Goal: Find specific fact: Find specific fact

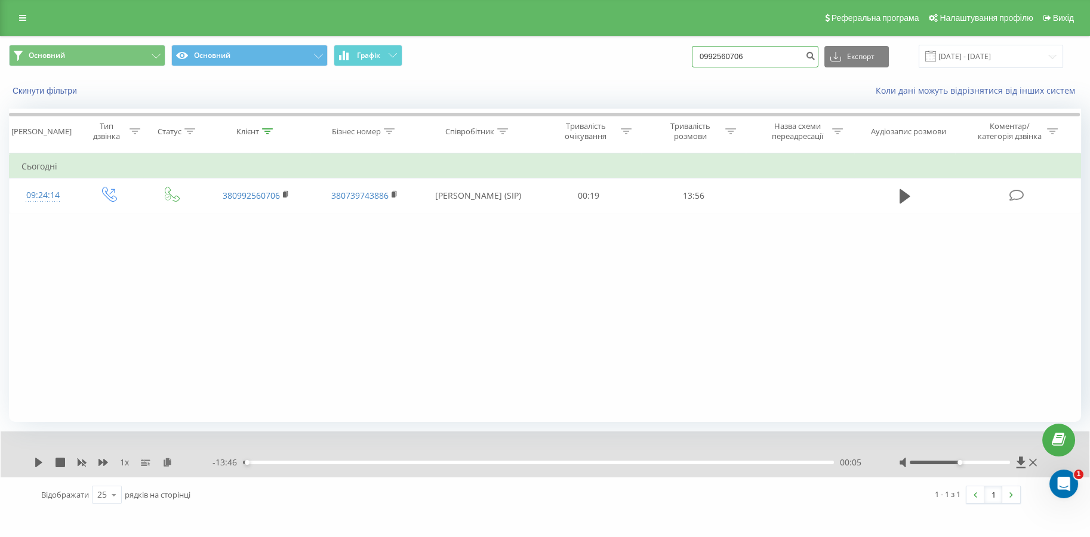
drag, startPoint x: 792, startPoint y: 46, endPoint x: 573, endPoint y: 46, distance: 219.8
click at [565, 47] on div "Основний Основний Графік 0992560706 Експорт .csv .xls .xlsx [DATE] - [DATE]" at bounding box center [545, 56] width 1073 height 23
paste input "73529937"
type input "0973529937"
click at [815, 58] on icon "submit" at bounding box center [811, 54] width 10 height 7
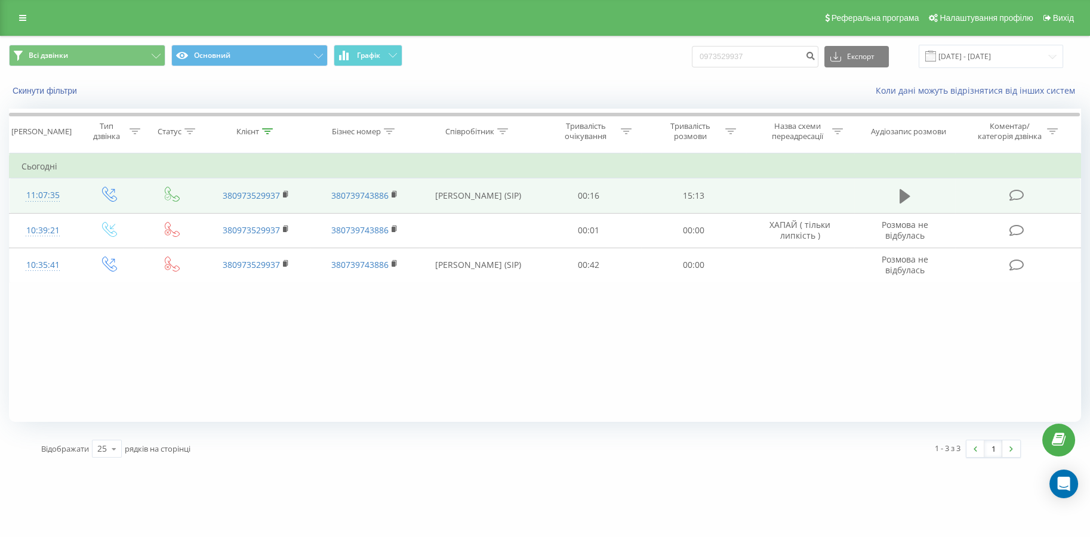
click at [900, 189] on icon at bounding box center [905, 196] width 11 height 17
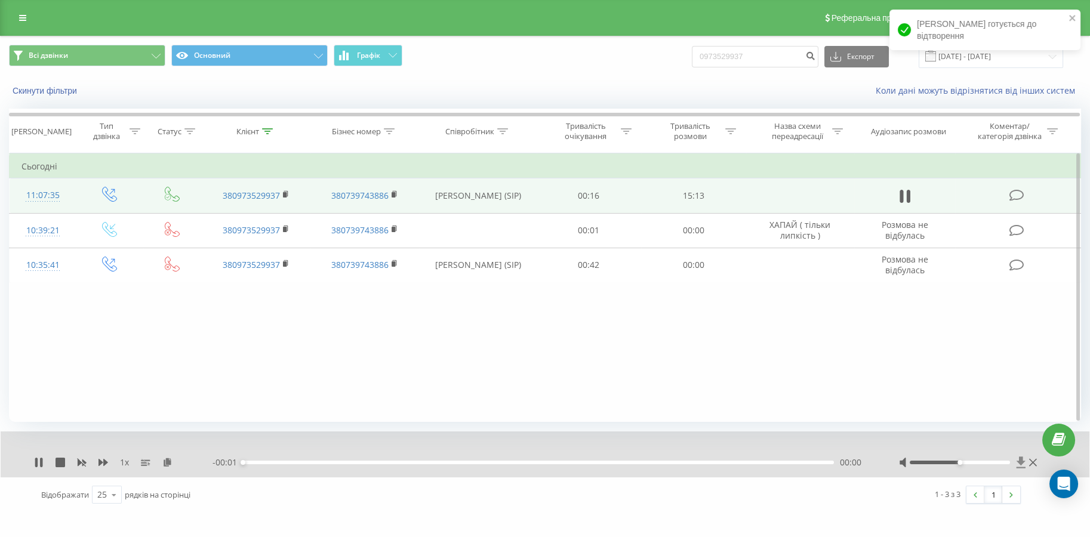
click at [1019, 462] on icon at bounding box center [1021, 462] width 9 height 11
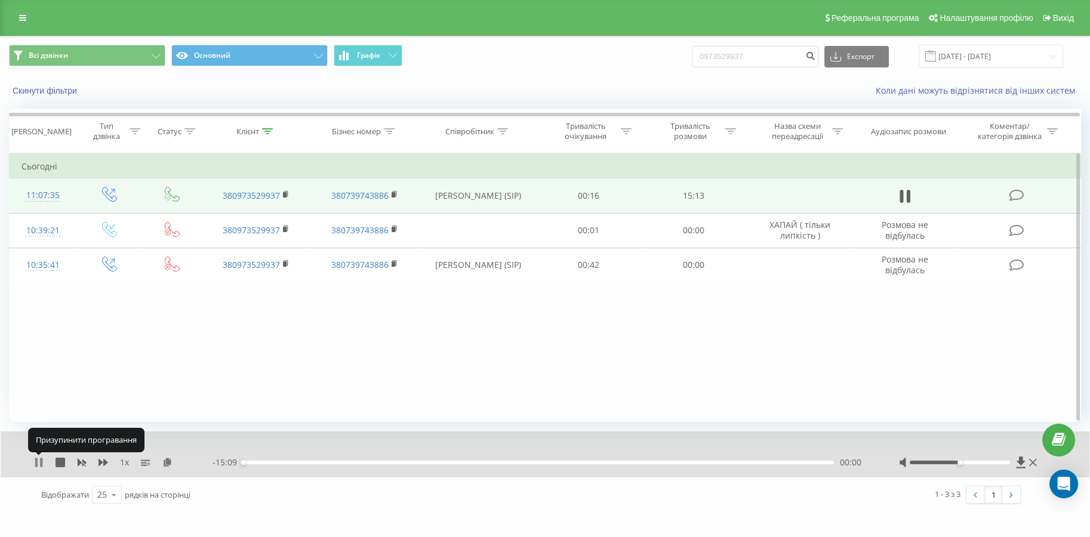
click at [36, 464] on icon at bounding box center [36, 463] width 2 height 10
click at [1019, 459] on icon at bounding box center [1021, 463] width 10 height 12
click at [1020, 459] on icon at bounding box center [1021, 462] width 9 height 11
click at [1024, 465] on icon at bounding box center [1021, 463] width 10 height 12
